Goal: Task Accomplishment & Management: Manage account settings

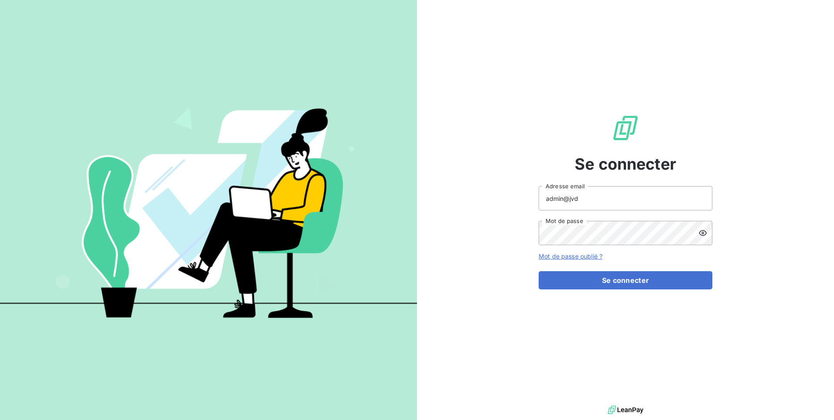
click at [590, 211] on div "admin@jvd Adresse email Mot de passe" at bounding box center [625, 215] width 174 height 59
click at [587, 204] on input "admin@jvd" at bounding box center [625, 198] width 174 height 24
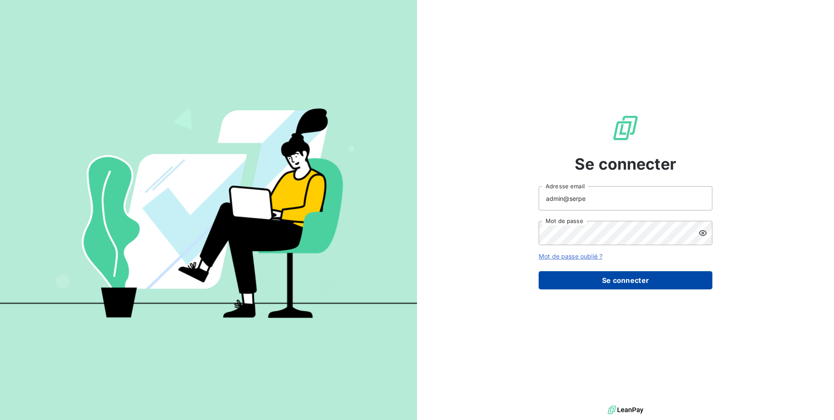
type input "admin@serpe"
click at [648, 277] on button "Se connecter" at bounding box center [625, 280] width 174 height 18
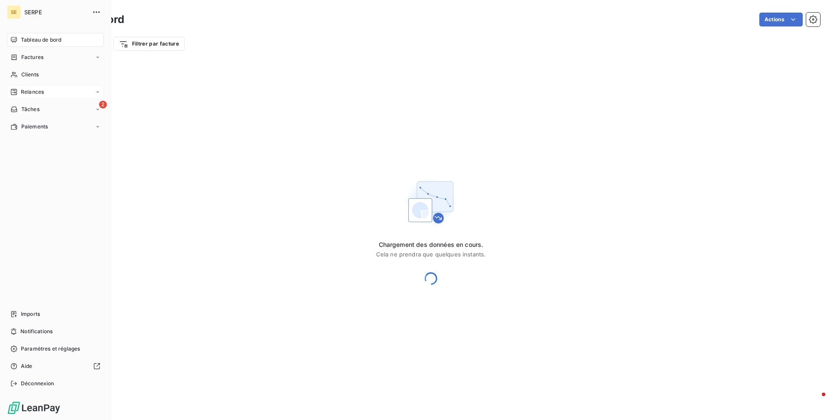
click at [36, 95] on span "Relances" at bounding box center [32, 92] width 23 height 8
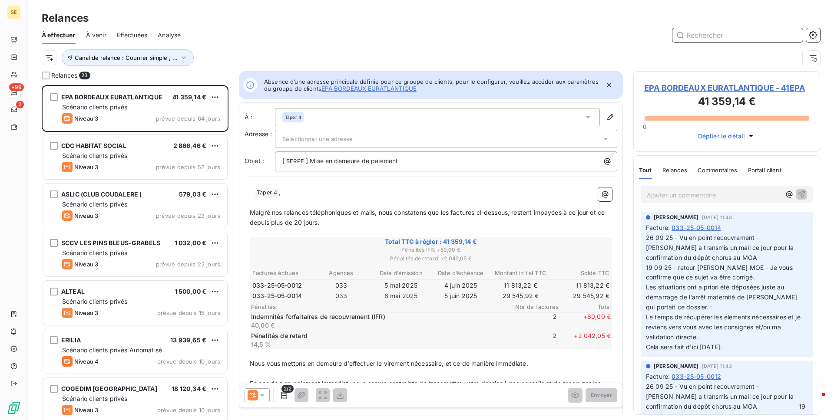
scroll to position [0, 0]
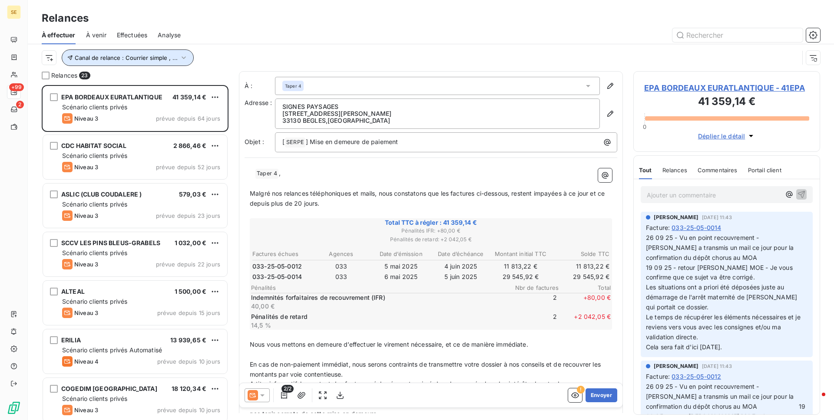
click at [109, 56] on span "Canal de relance : Courrier simple , ..." at bounding box center [126, 57] width 103 height 7
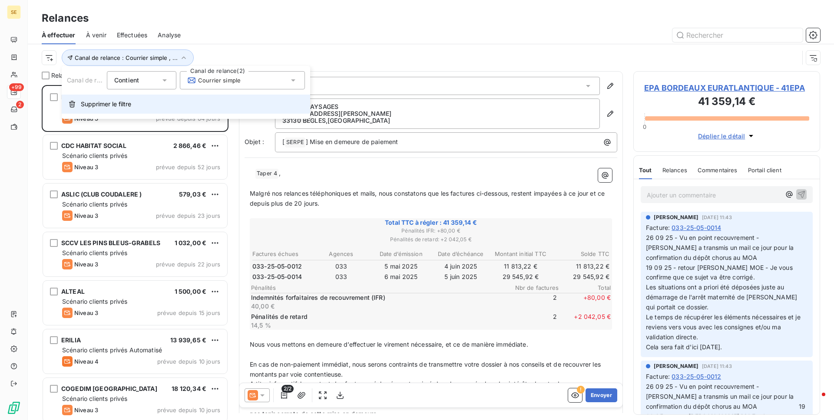
click at [120, 101] on span "Supprimer le filtre" at bounding box center [106, 104] width 50 height 9
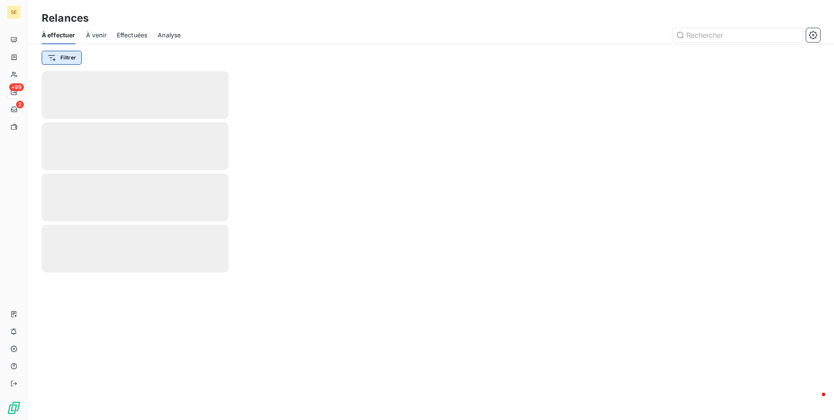
click at [76, 61] on html "SE +99 2 Relances À effectuer À venir Effectuées Analyse Filtrer" at bounding box center [417, 210] width 834 height 420
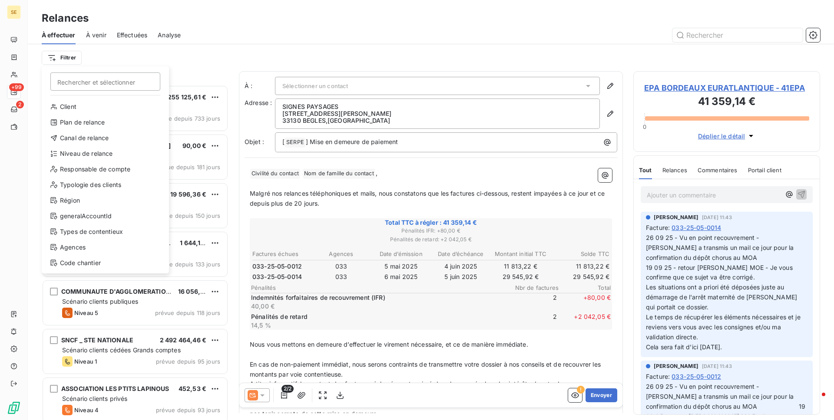
scroll to position [335, 187]
click at [181, 69] on html "SE +99 2 Relances À effectuer À venir Effectuées Analyse Filtrer Rechercher et …" at bounding box center [417, 210] width 834 height 420
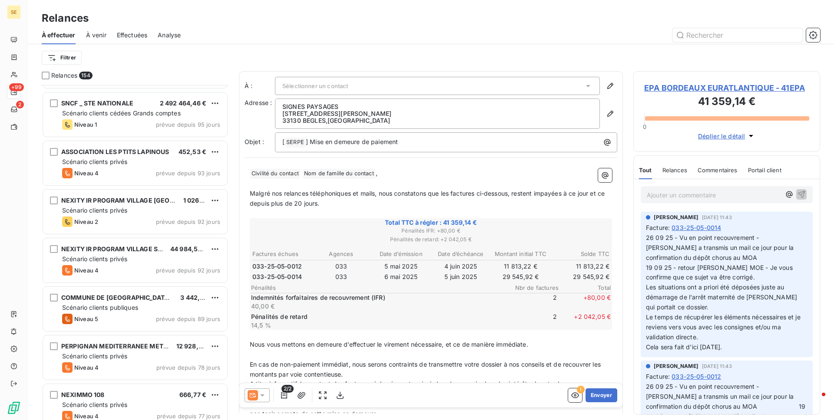
scroll to position [392, 0]
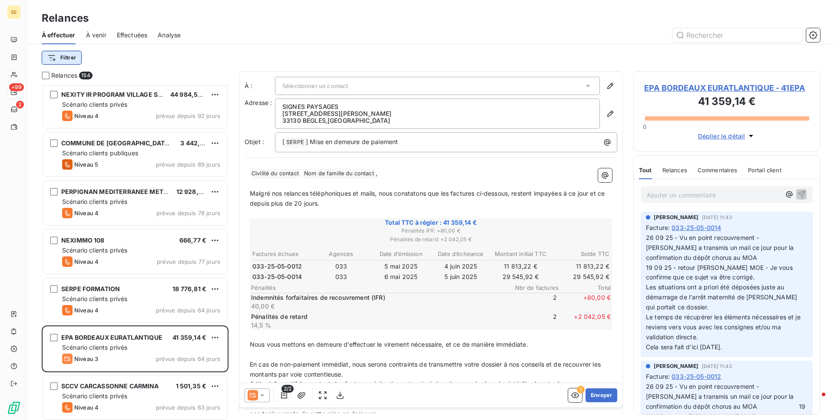
click at [76, 60] on html "SE +99 2 Relances À effectuer À venir Effectuées Analyse Filtrer Relances 154 N…" at bounding box center [417, 210] width 834 height 420
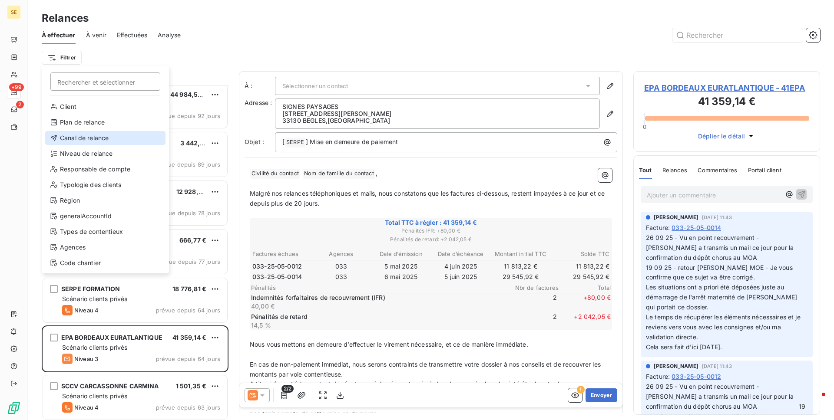
click at [92, 138] on div "Canal de relance" at bounding box center [105, 138] width 120 height 14
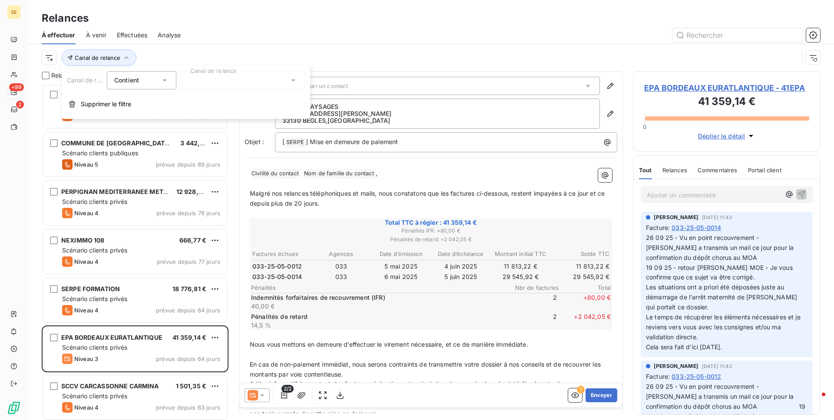
click at [211, 79] on div at bounding box center [242, 80] width 125 height 18
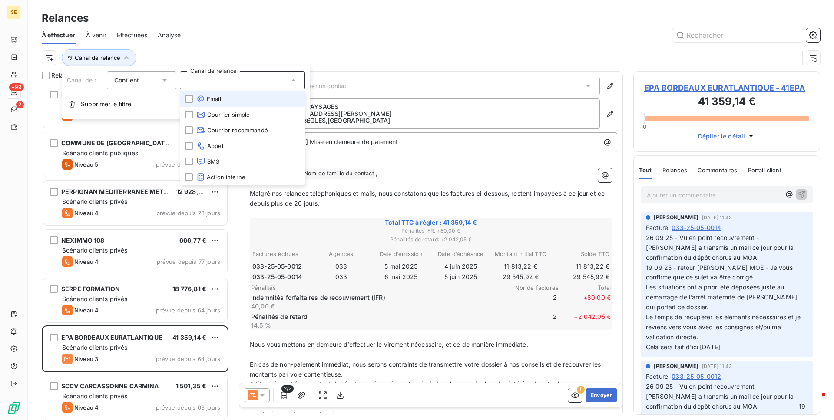
click at [218, 103] on li "Email" at bounding box center [242, 99] width 125 height 16
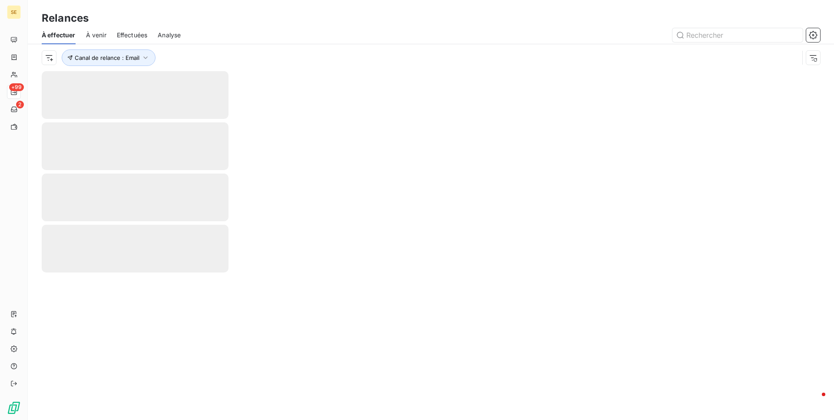
click at [307, 53] on div "Canal de relance : Email" at bounding box center [420, 57] width 757 height 16
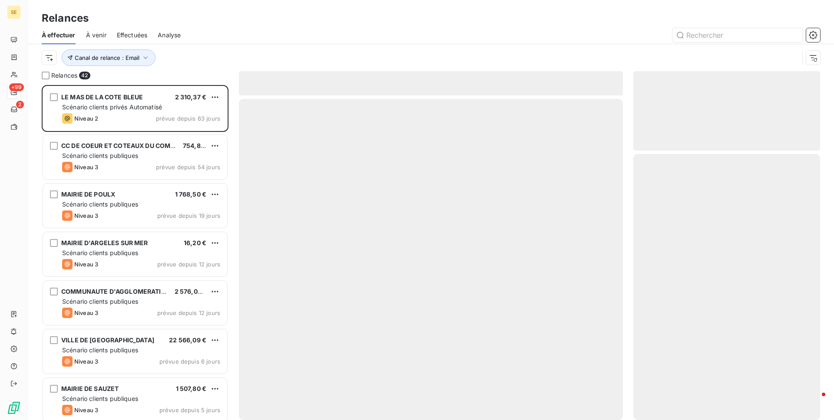
scroll to position [335, 187]
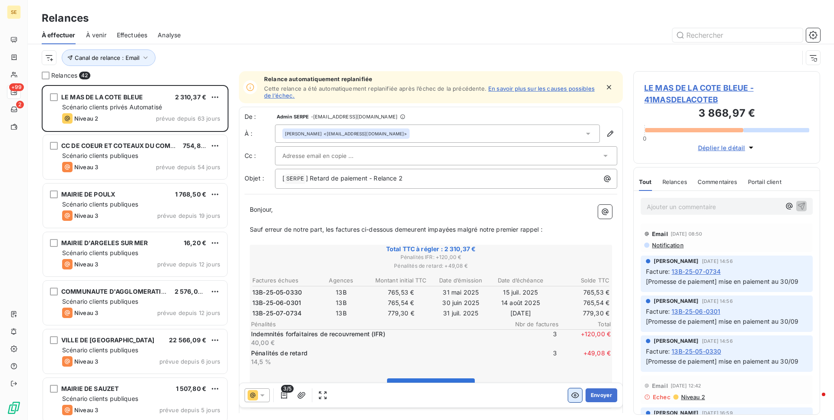
click at [571, 393] on icon "button" at bounding box center [574, 395] width 9 height 9
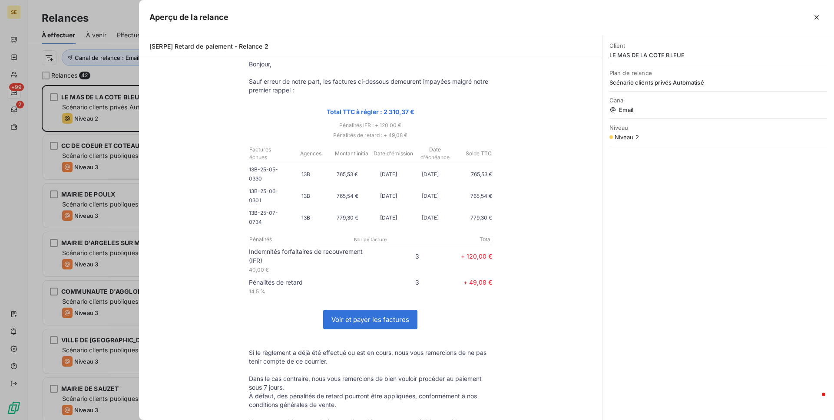
scroll to position [0, 0]
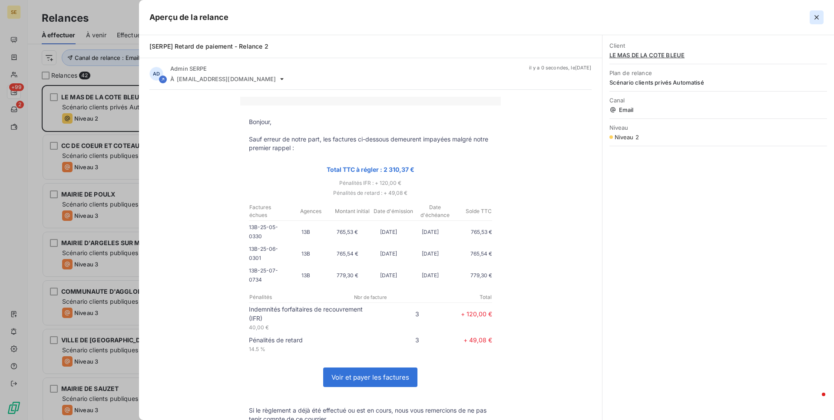
click at [815, 14] on icon "button" at bounding box center [816, 17] width 9 height 9
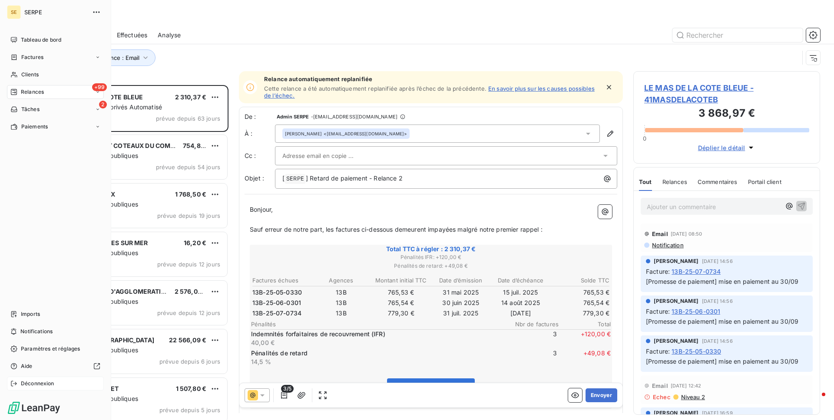
click at [47, 377] on div "Déconnexion" at bounding box center [55, 384] width 97 height 14
